Goal: Find specific page/section: Find specific page/section

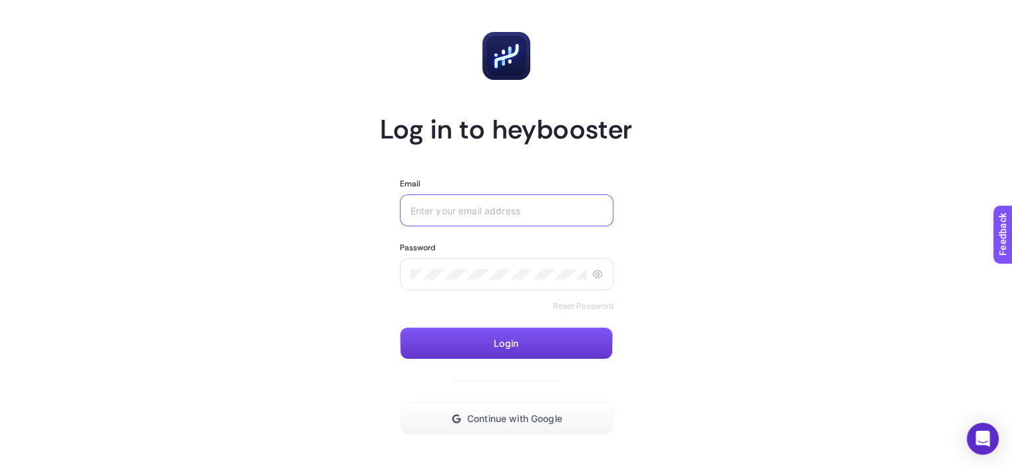
type input "tansu.erdem@tatilsepeti.com"
click at [524, 353] on button "Login" at bounding box center [506, 343] width 213 height 32
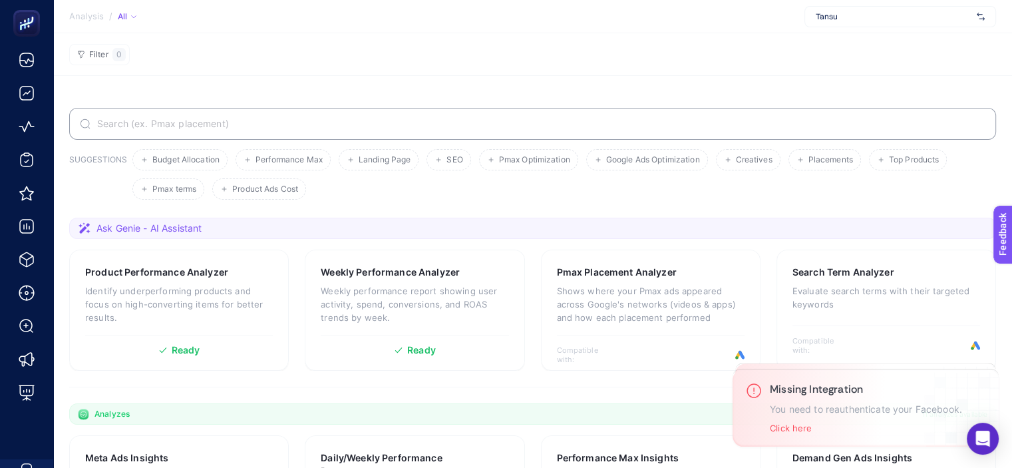
click at [866, 22] on div "Tansu" at bounding box center [901, 16] width 192 height 21
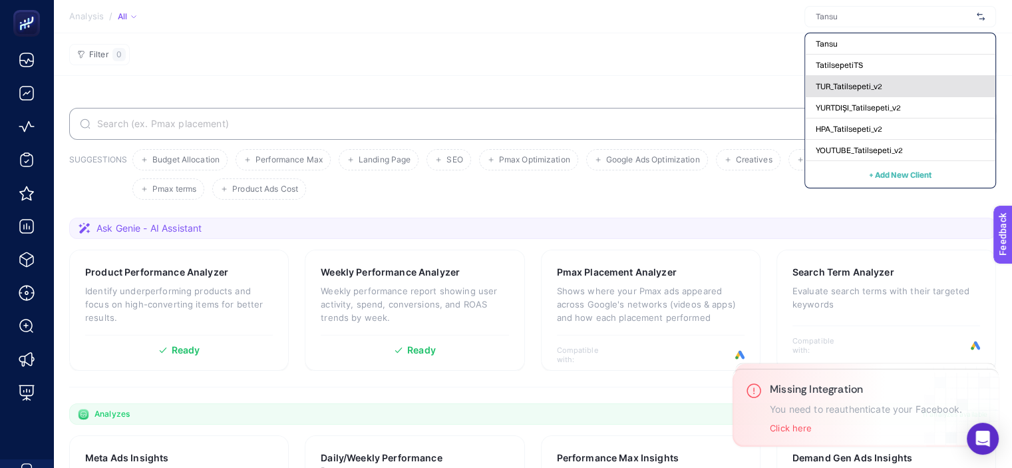
click at [850, 91] on span "TUR_Tatilsepeti_v2" at bounding box center [849, 86] width 67 height 11
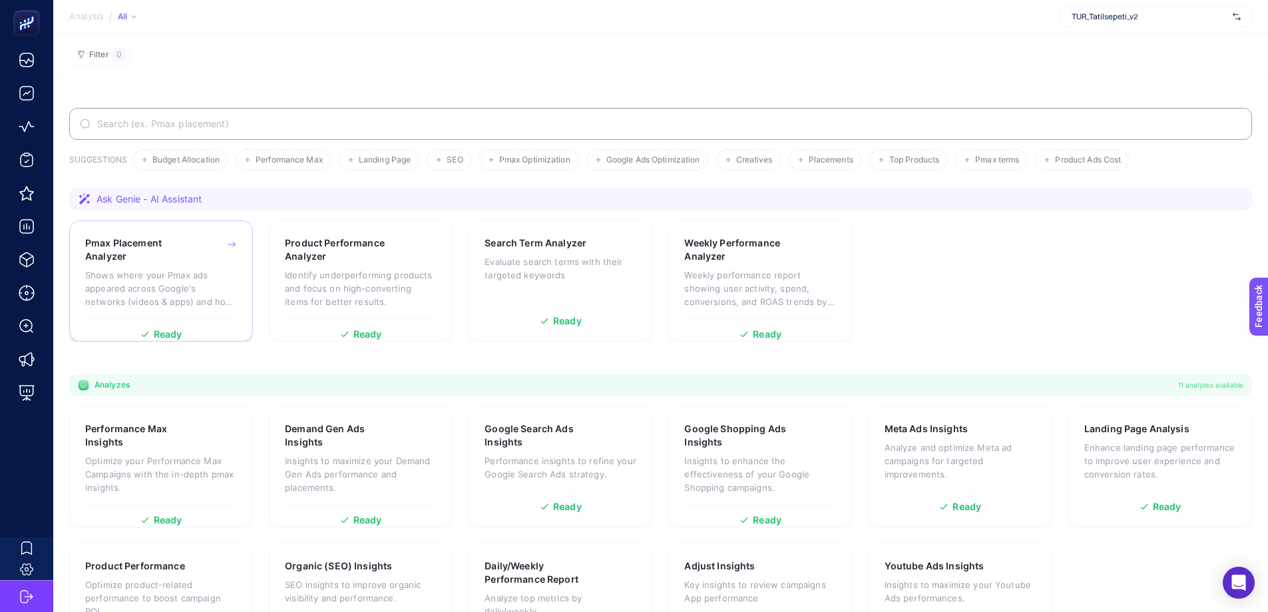
click at [170, 302] on p "Shows where your Pmax ads appeared across Google's networks (videos & apps) and…" at bounding box center [161, 288] width 152 height 40
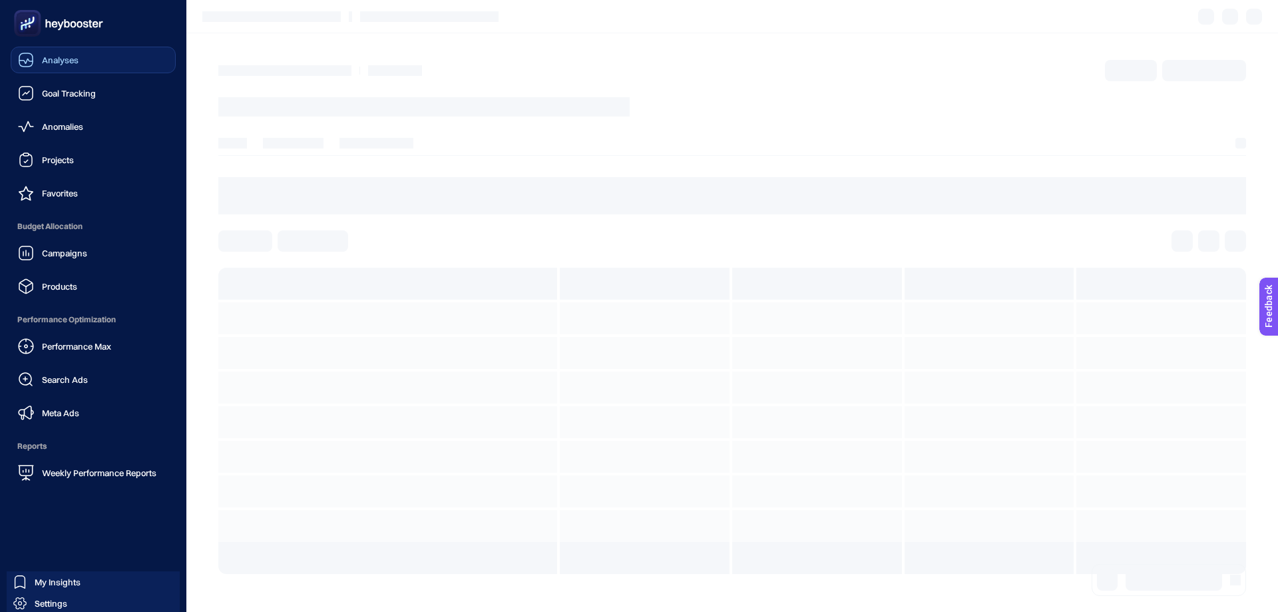
click at [81, 67] on link "Analyses" at bounding box center [93, 60] width 165 height 27
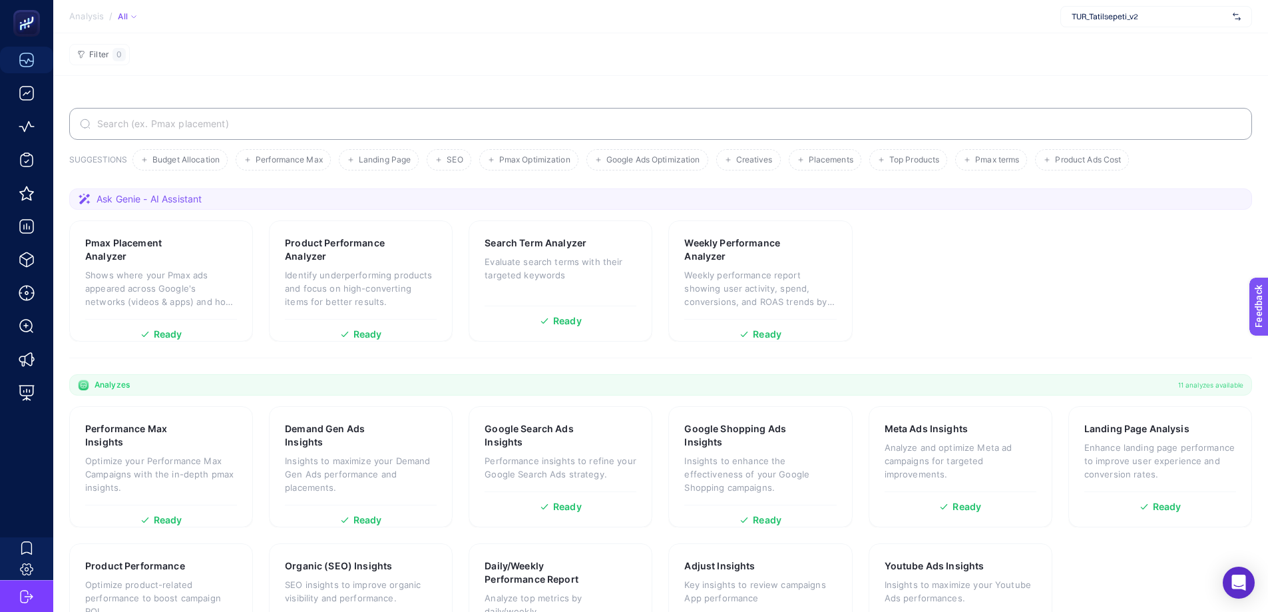
drag, startPoint x: 106, startPoint y: 201, endPoint x: 228, endPoint y: 209, distance: 121.4
click at [225, 209] on section "Ask Genie - AI Assistant" at bounding box center [660, 198] width 1183 height 21
click at [236, 202] on section "Ask Genie - AI Assistant" at bounding box center [660, 198] width 1183 height 21
